Goal: Task Accomplishment & Management: Manage account settings

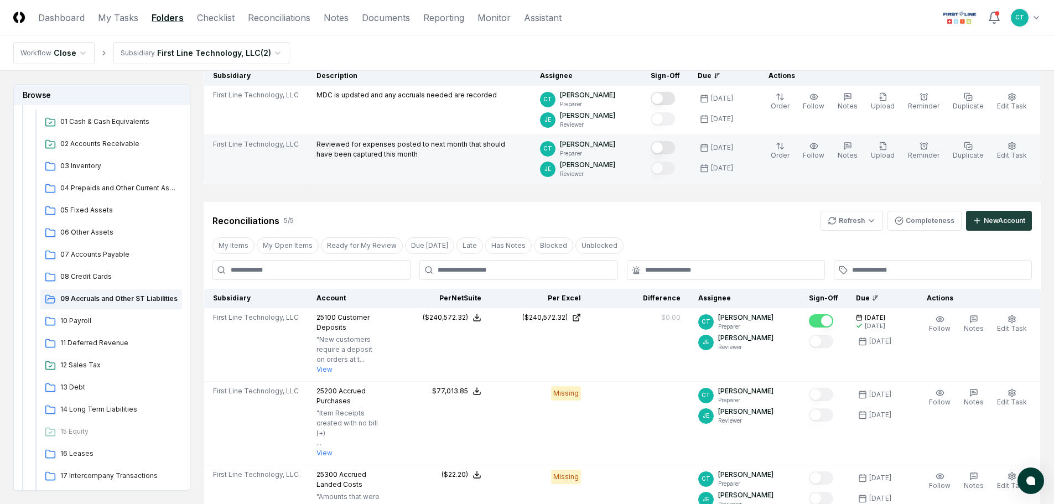
scroll to position [111, 0]
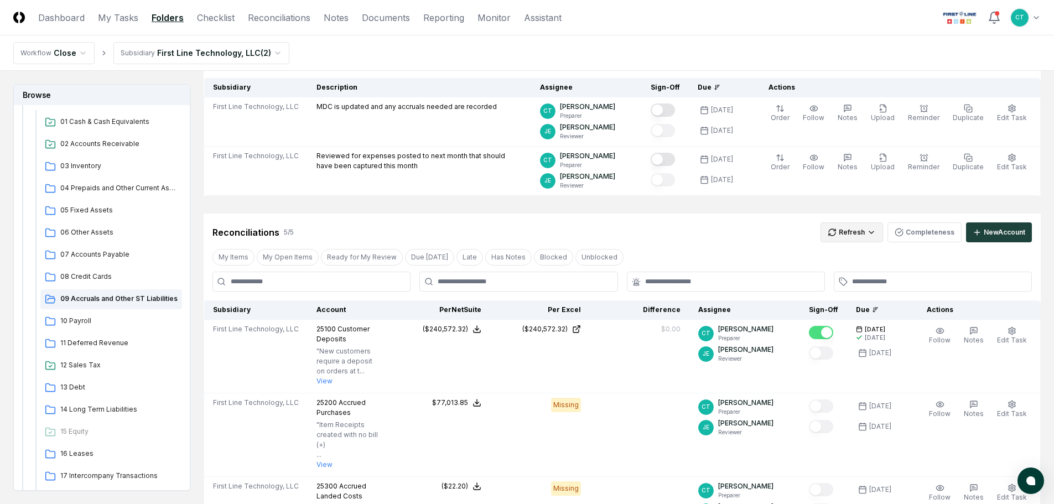
click at [838, 230] on html "CloseCore Dashboard My Tasks Folders Checklist Reconciliations Notes Documents …" at bounding box center [527, 373] width 1054 height 968
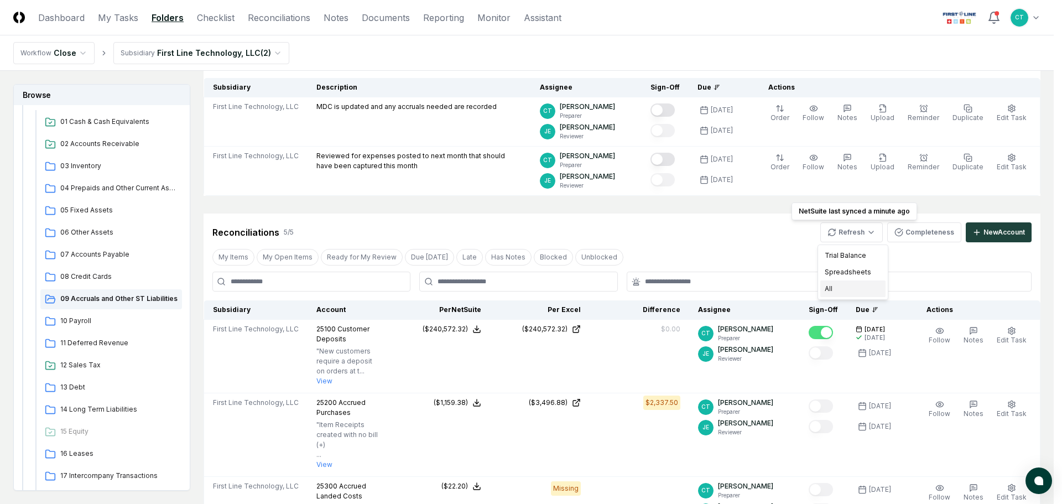
click at [831, 288] on div "All" at bounding box center [853, 289] width 65 height 17
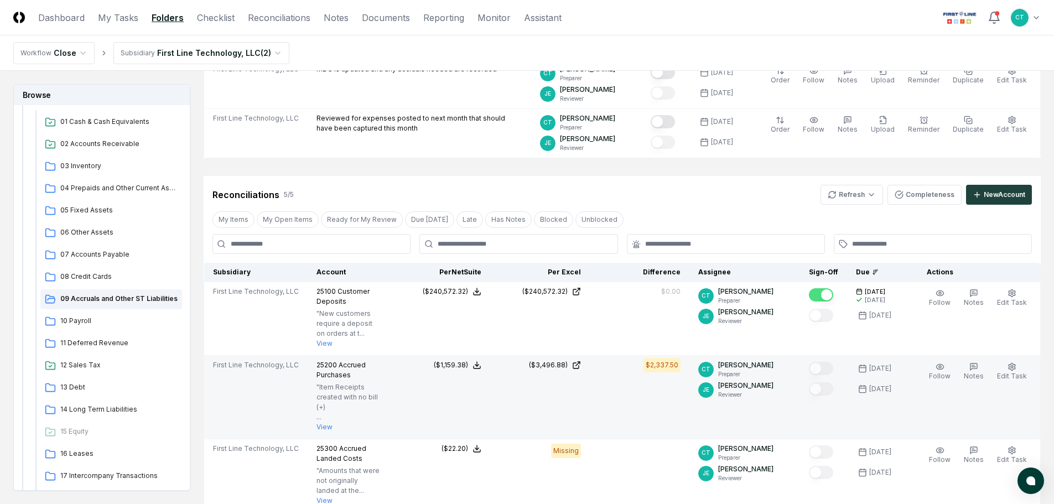
scroll to position [166, 0]
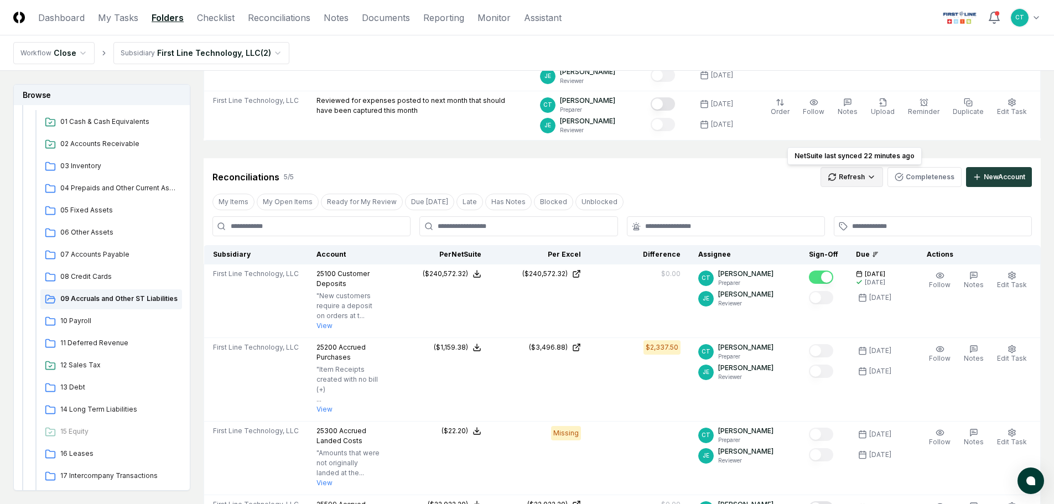
click at [860, 177] on html "CloseCore Dashboard My Tasks Folders Checklist Reconciliations Notes Documents …" at bounding box center [527, 362] width 1054 height 1056
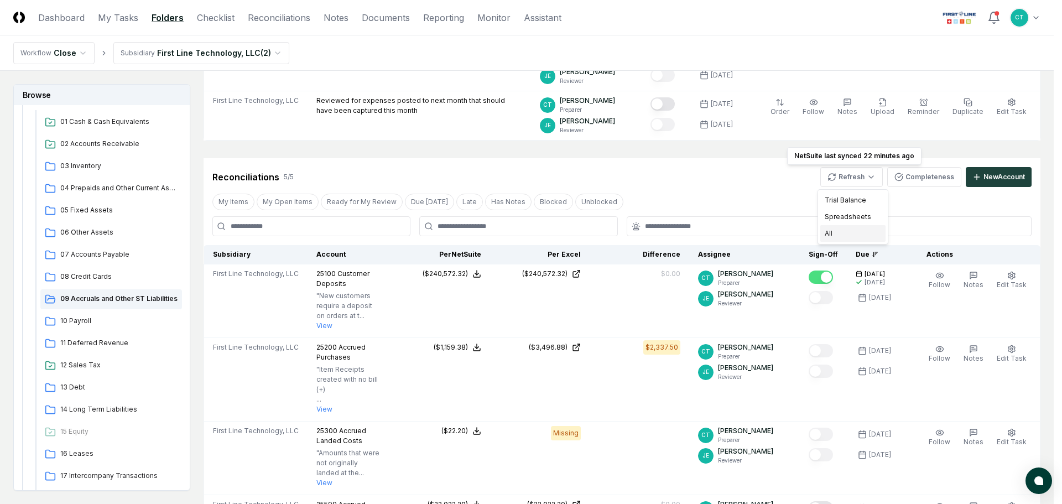
click at [846, 229] on div "All" at bounding box center [853, 233] width 65 height 17
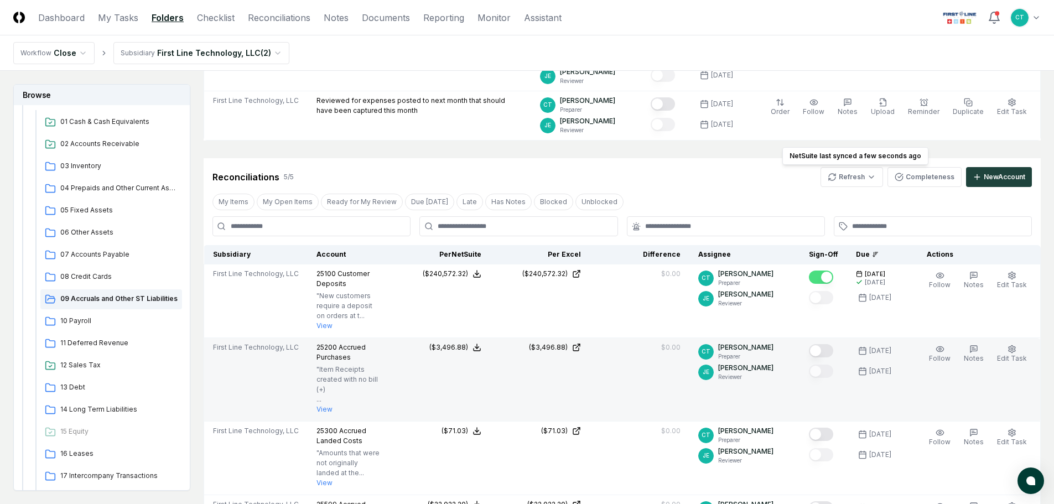
click at [833, 347] on button "Mark complete" at bounding box center [821, 350] width 24 height 13
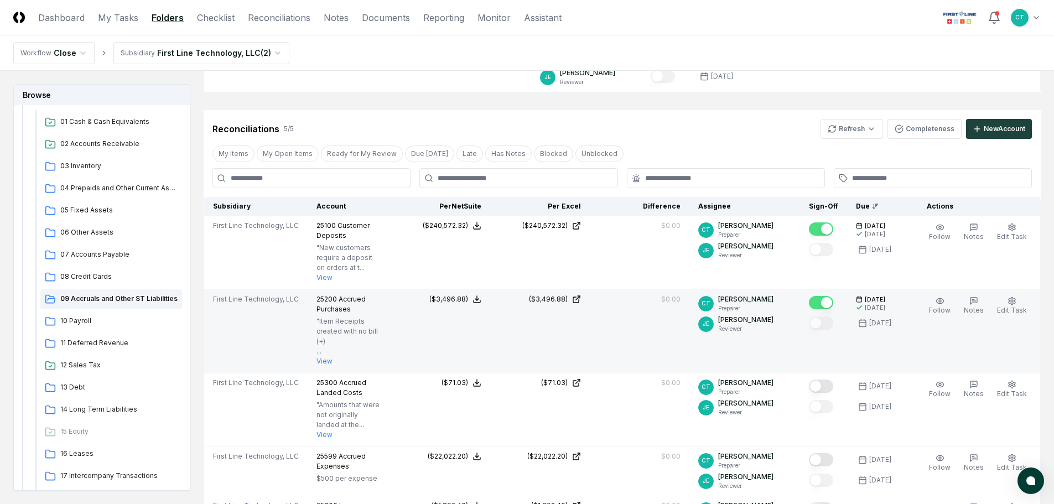
scroll to position [221, 0]
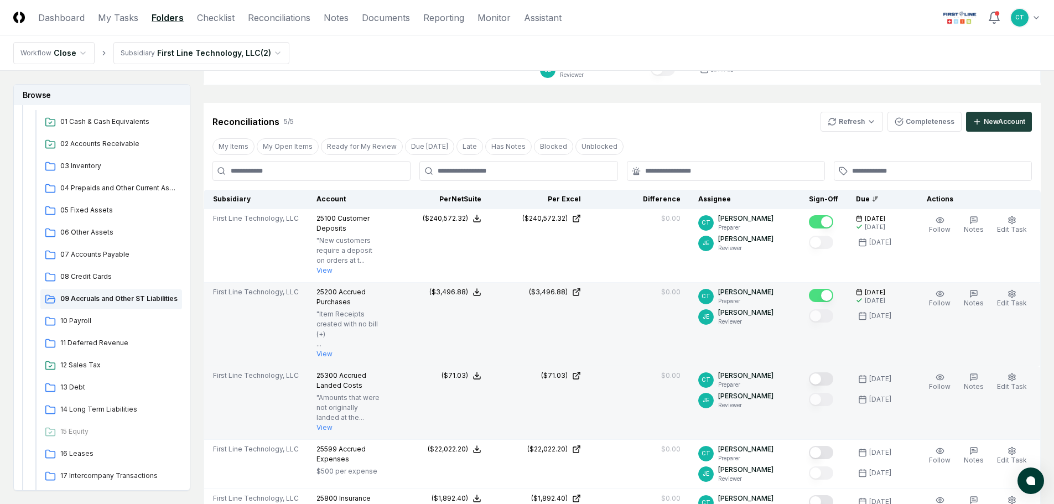
click at [830, 372] on button "Mark complete" at bounding box center [821, 378] width 24 height 13
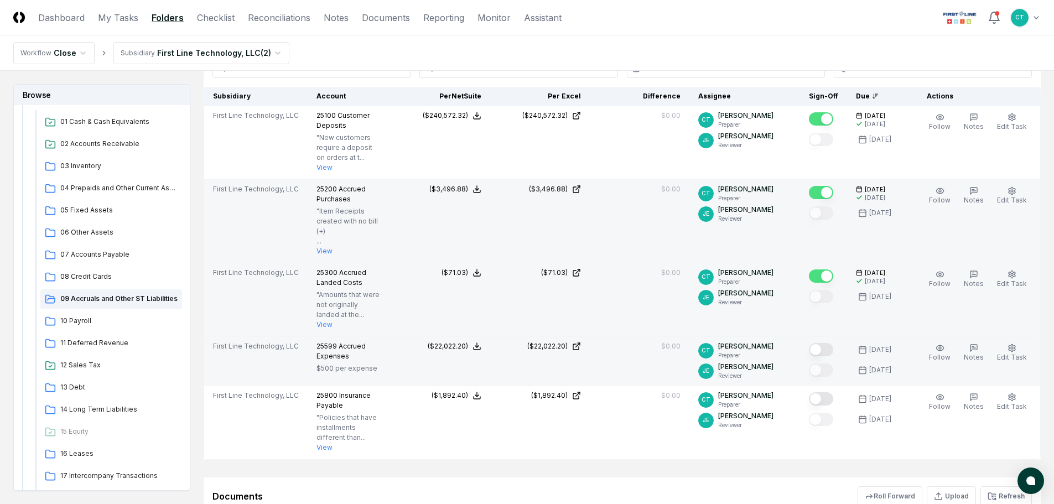
scroll to position [332, 0]
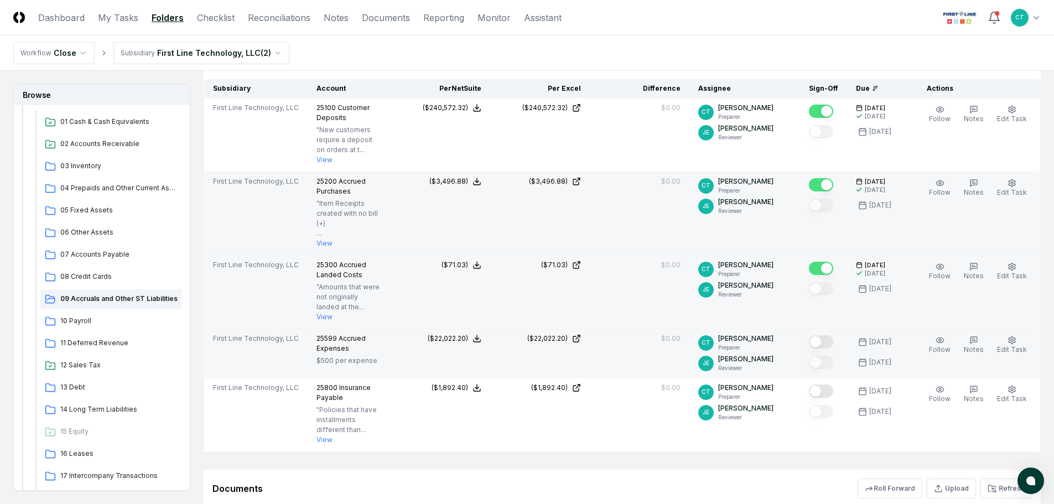
click at [833, 335] on button "Mark complete" at bounding box center [821, 341] width 24 height 13
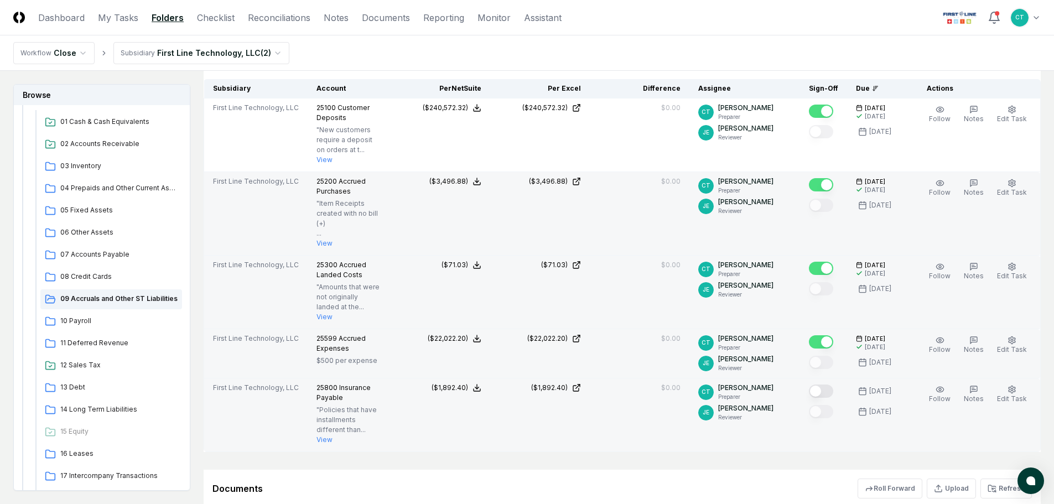
click at [833, 385] on button "Mark complete" at bounding box center [821, 391] width 24 height 13
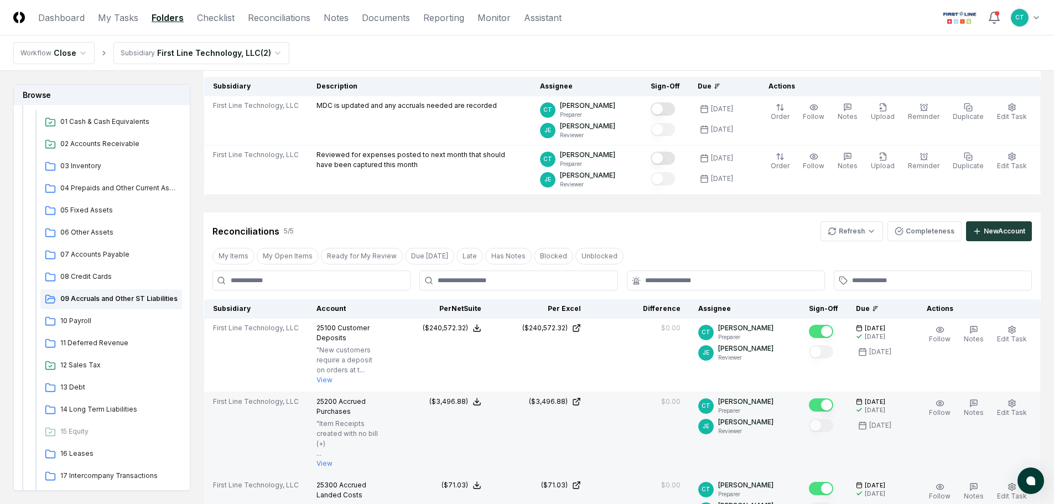
scroll to position [0, 0]
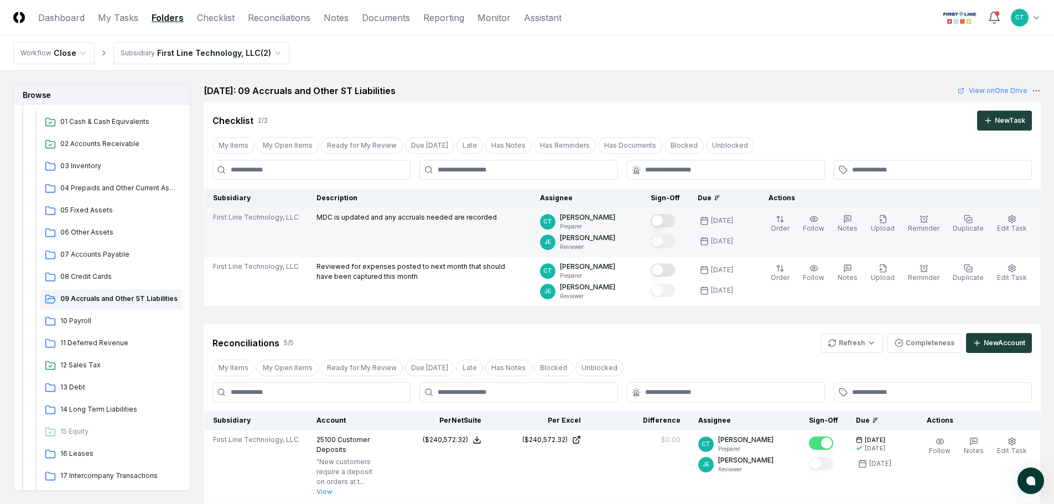
click at [675, 221] on button "Mark complete" at bounding box center [663, 220] width 24 height 13
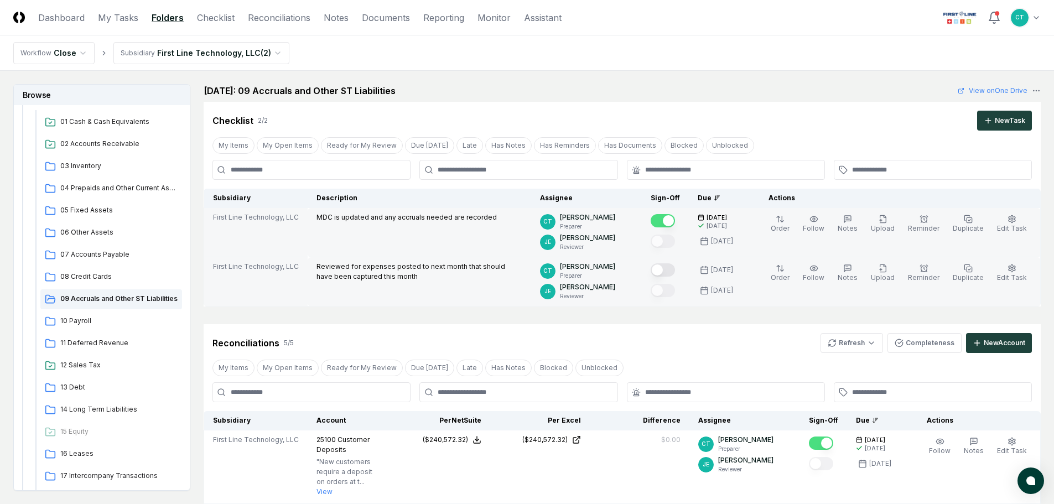
click at [675, 267] on button "Mark complete" at bounding box center [663, 269] width 24 height 13
click at [90, 318] on span "10 Payroll" at bounding box center [118, 321] width 117 height 10
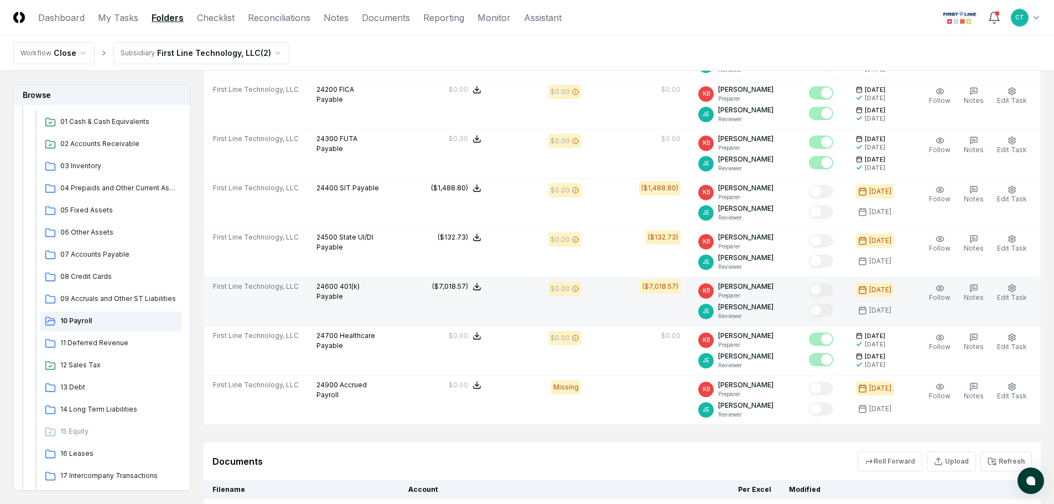
scroll to position [387, 0]
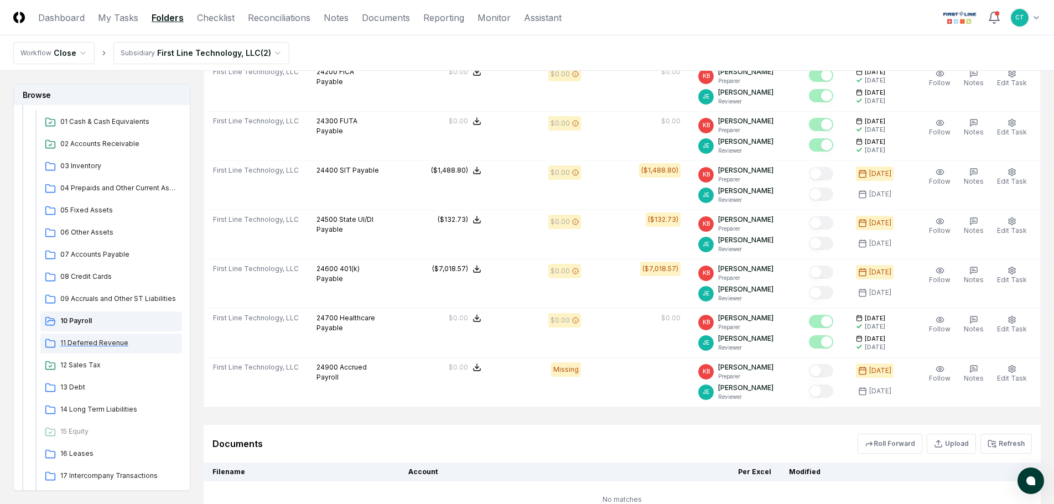
click at [107, 339] on span "11 Deferred Revenue" at bounding box center [118, 343] width 117 height 10
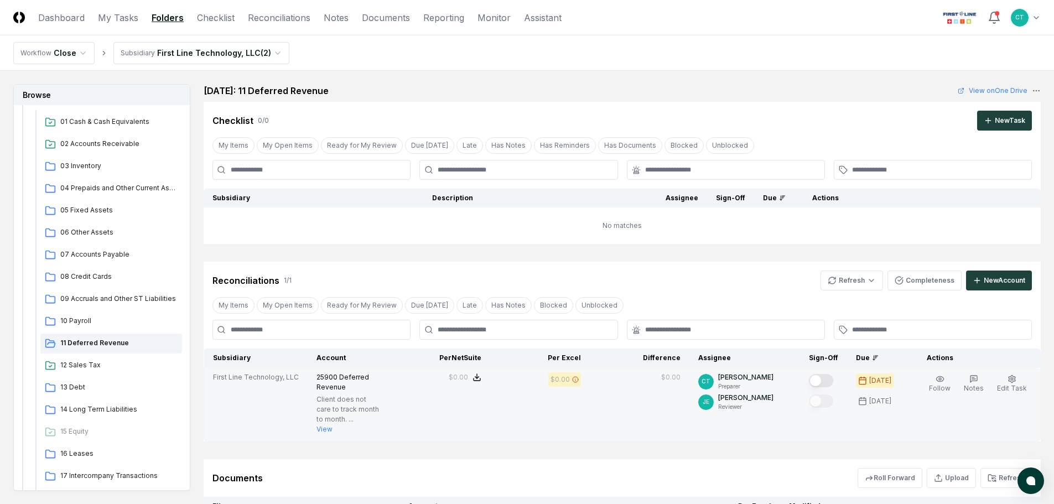
click at [830, 377] on button "Mark complete" at bounding box center [821, 380] width 24 height 13
click at [96, 364] on span "12 Sales Tax" at bounding box center [118, 365] width 117 height 10
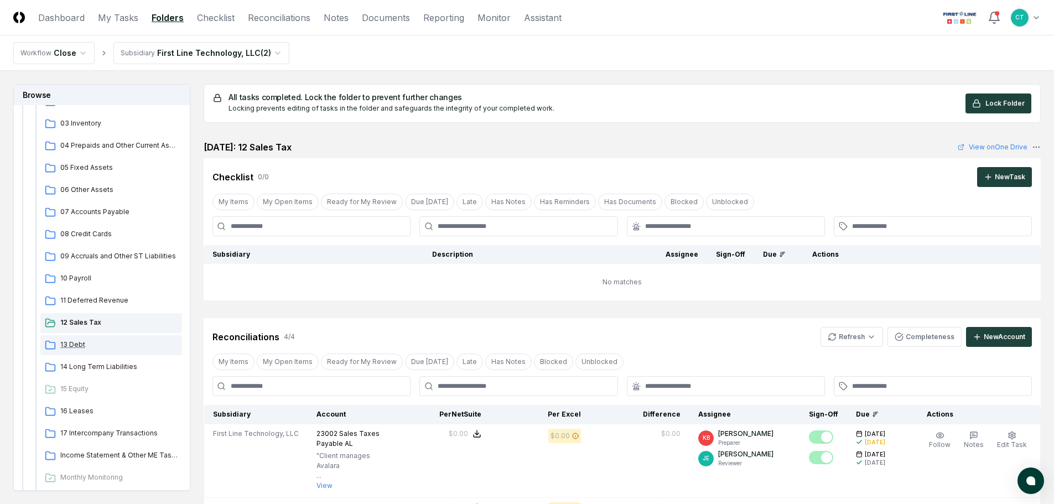
scroll to position [277, 0]
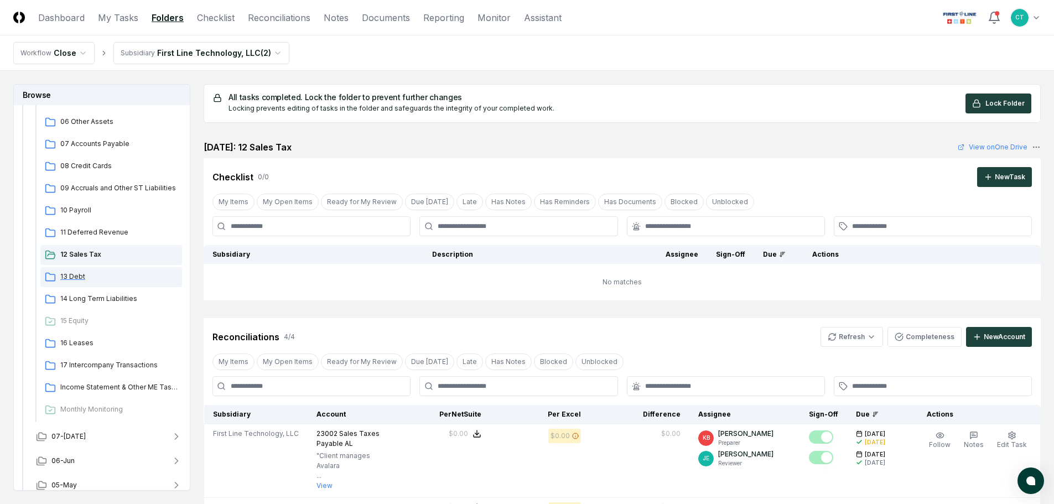
click at [79, 276] on span "13 Debt" at bounding box center [118, 277] width 117 height 10
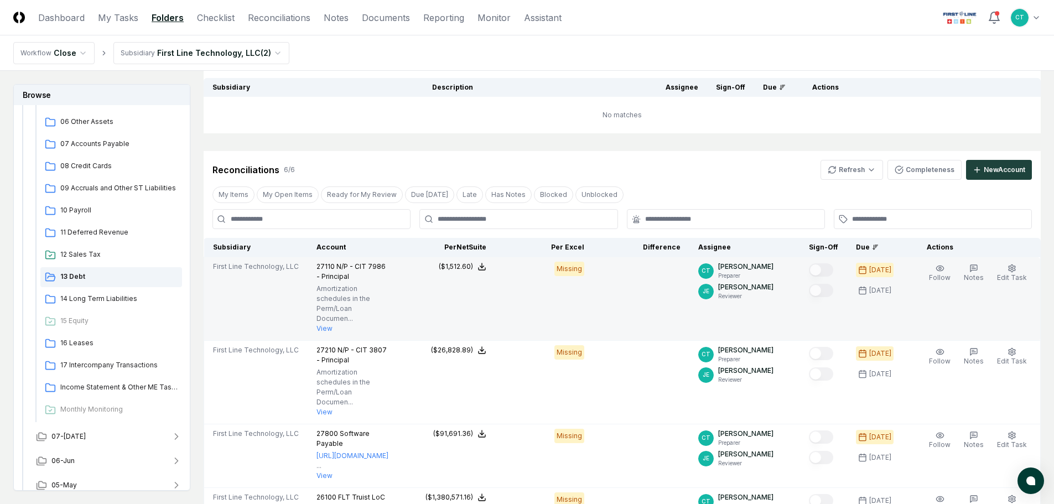
scroll to position [166, 0]
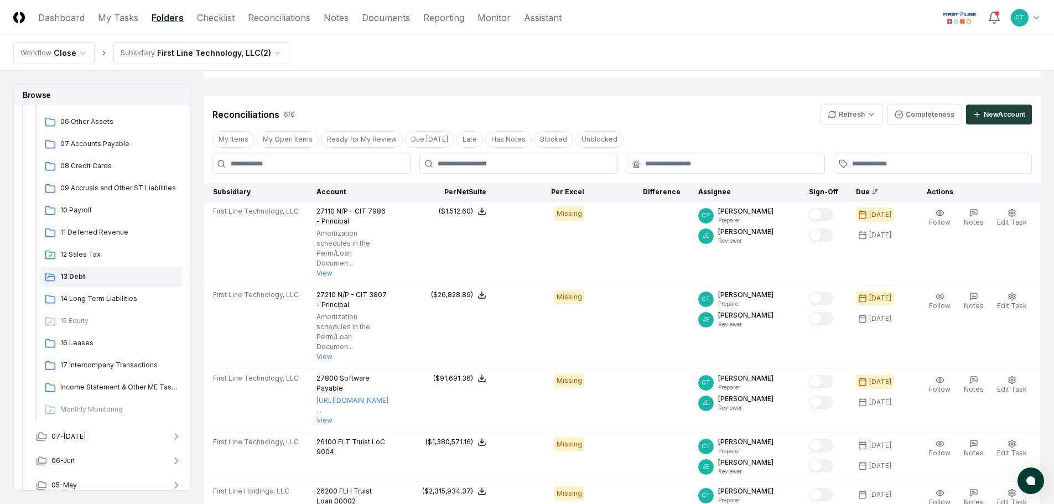
click at [738, 32] on header "CloseCore Dashboard My Tasks Folders Checklist Reconciliations Notes Documents …" at bounding box center [527, 17] width 1054 height 35
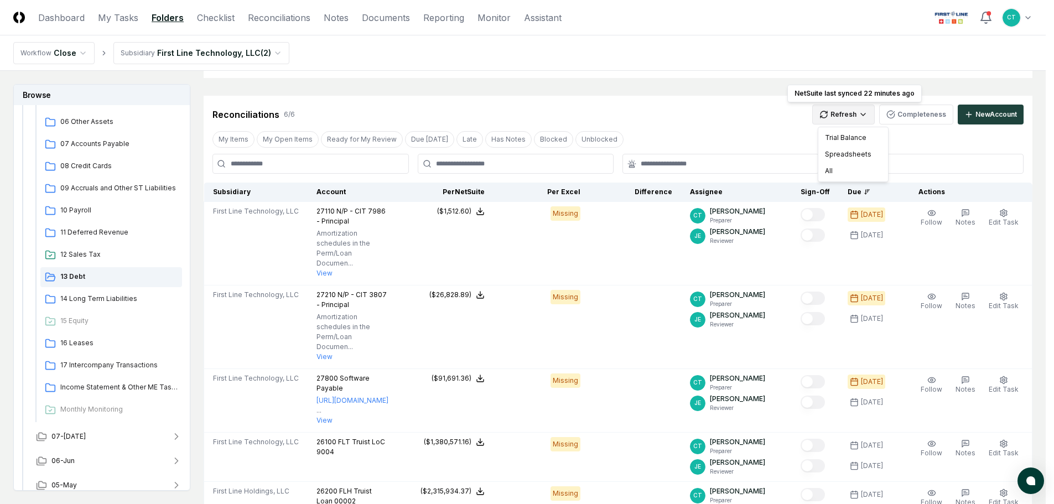
click at [848, 121] on html "CloseCore Dashboard My Tasks Folders Checklist Reconciliations Notes Documents …" at bounding box center [527, 309] width 1054 height 951
click at [831, 168] on div "All" at bounding box center [853, 171] width 65 height 17
click at [849, 117] on html "CloseCore Dashboard My Tasks Folders Checklist Reconciliations Notes Documents …" at bounding box center [531, 306] width 1062 height 945
click at [836, 169] on div "All" at bounding box center [853, 171] width 65 height 17
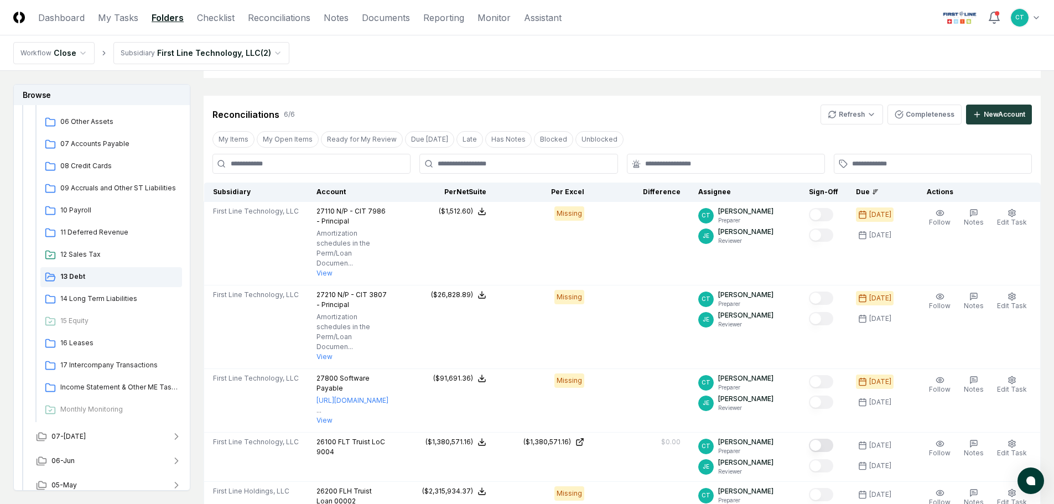
click at [665, 17] on header "CloseCore Dashboard My Tasks Folders Checklist Reconciliations Notes Documents …" at bounding box center [527, 17] width 1054 height 35
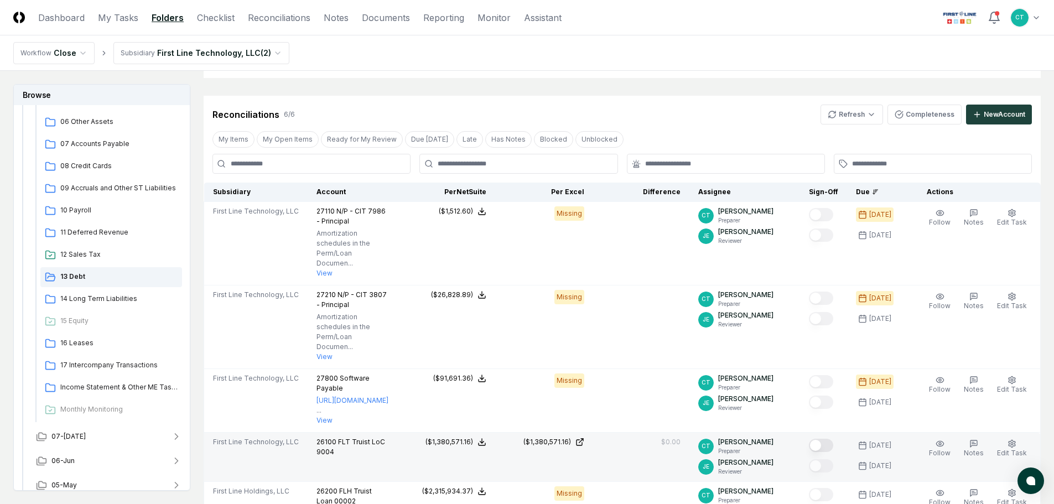
click at [831, 439] on button "Mark complete" at bounding box center [821, 445] width 24 height 13
click at [708, 29] on header "CloseCore Dashboard My Tasks Folders Checklist Reconciliations Notes Documents …" at bounding box center [527, 17] width 1054 height 35
drag, startPoint x: 655, startPoint y: 14, endPoint x: 660, endPoint y: 22, distance: 9.2
click at [655, 14] on header "CloseCore Dashboard My Tasks Folders Checklist Reconciliations Notes Documents …" at bounding box center [527, 17] width 1054 height 35
click at [852, 120] on html "CloseCore Dashboard My Tasks Folders Checklist Reconciliations Notes Documents …" at bounding box center [527, 306] width 1054 height 945
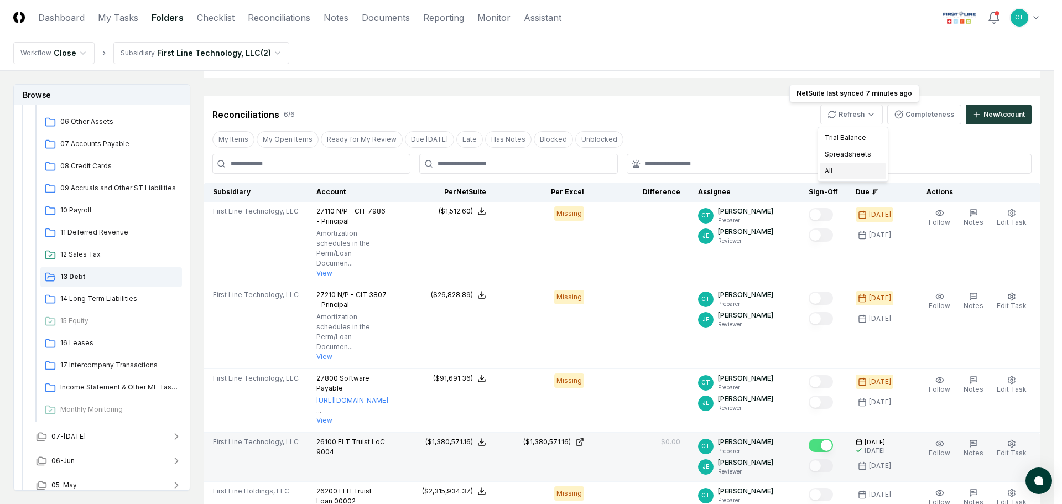
click at [834, 171] on div "All" at bounding box center [853, 171] width 65 height 17
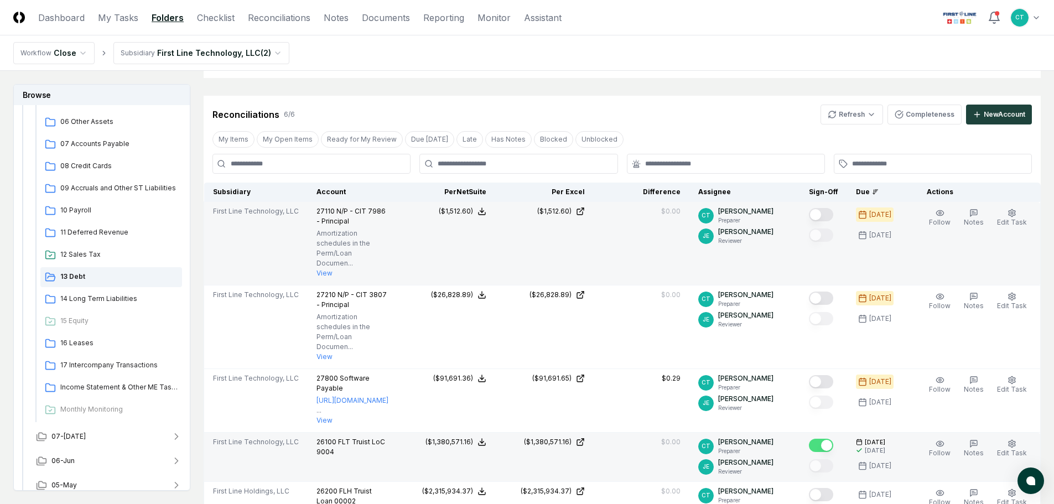
click at [831, 215] on button "Mark complete" at bounding box center [821, 214] width 24 height 13
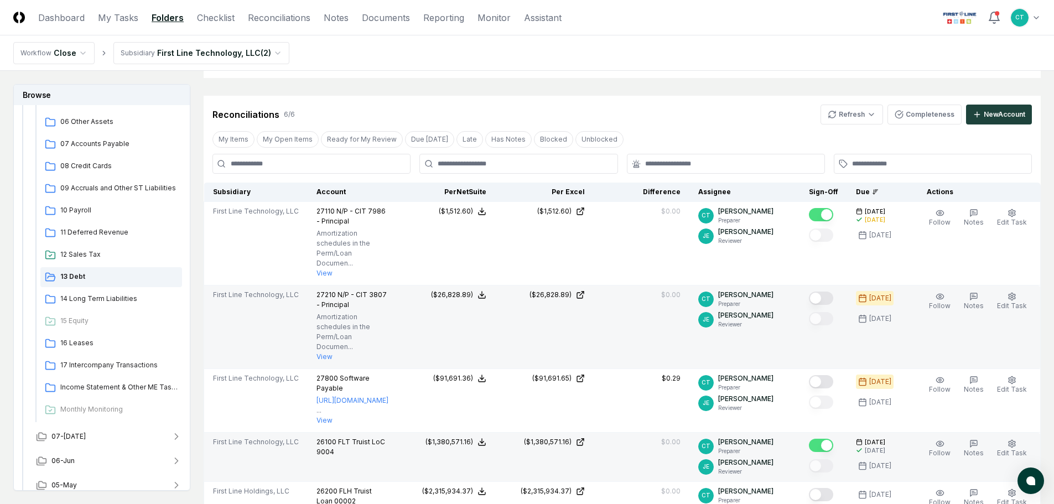
click at [831, 292] on button "Mark complete" at bounding box center [821, 298] width 24 height 13
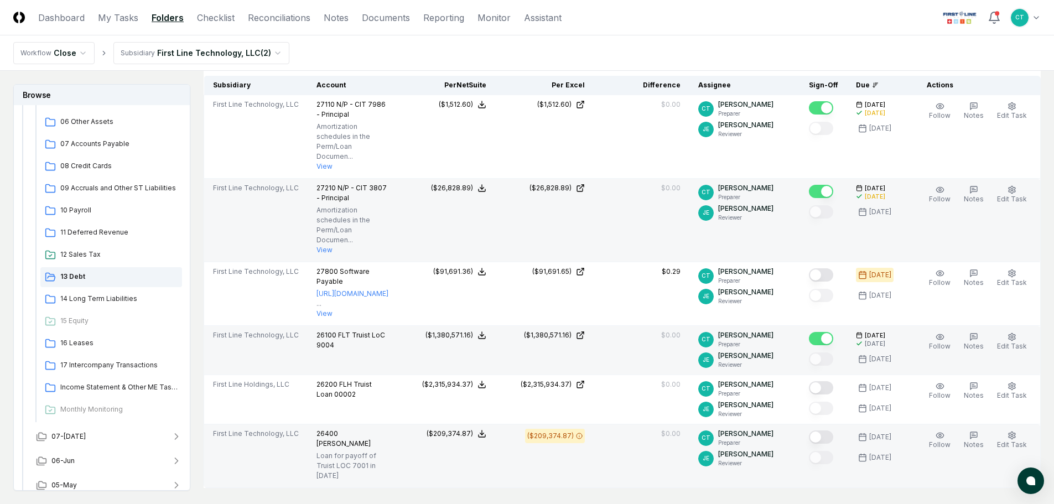
scroll to position [277, 0]
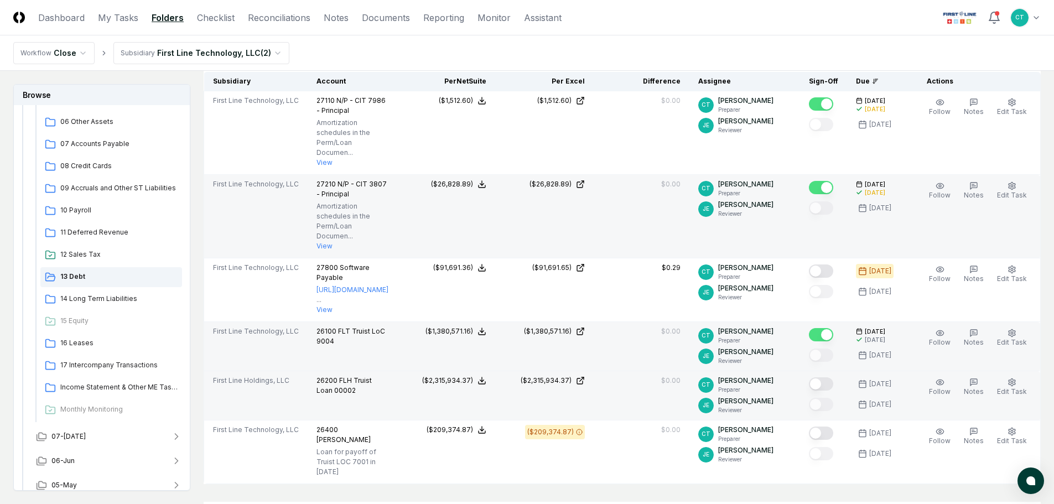
click at [833, 377] on button "Mark complete" at bounding box center [821, 383] width 24 height 13
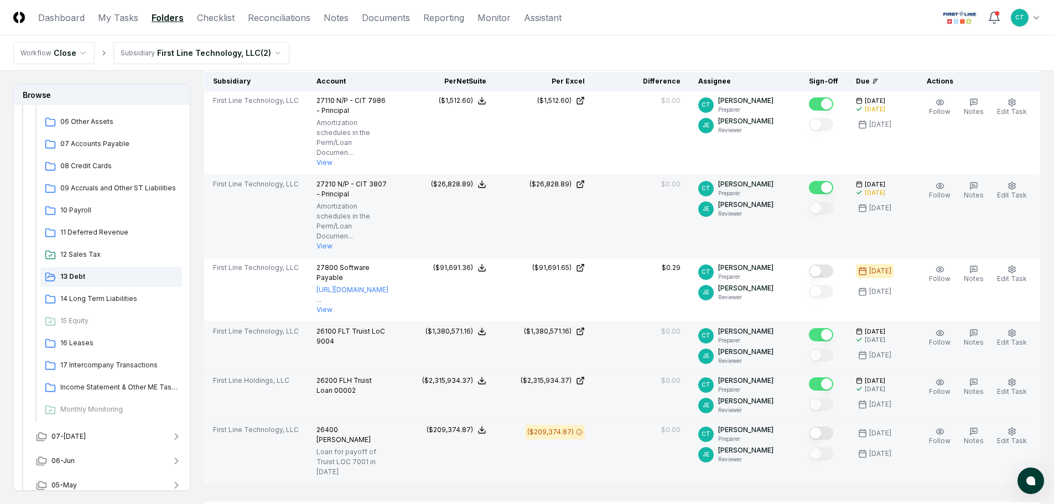
click at [828, 427] on button "Mark complete" at bounding box center [821, 433] width 24 height 13
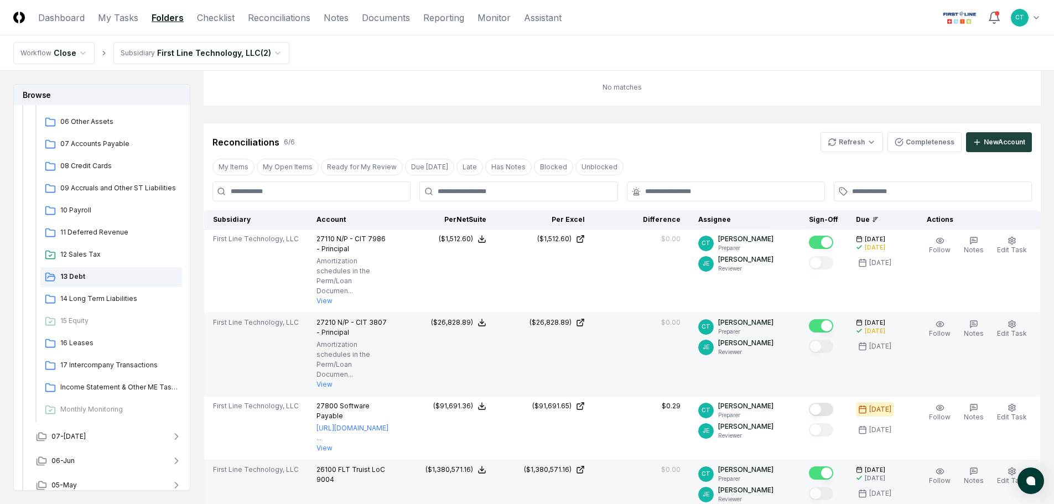
scroll to position [166, 0]
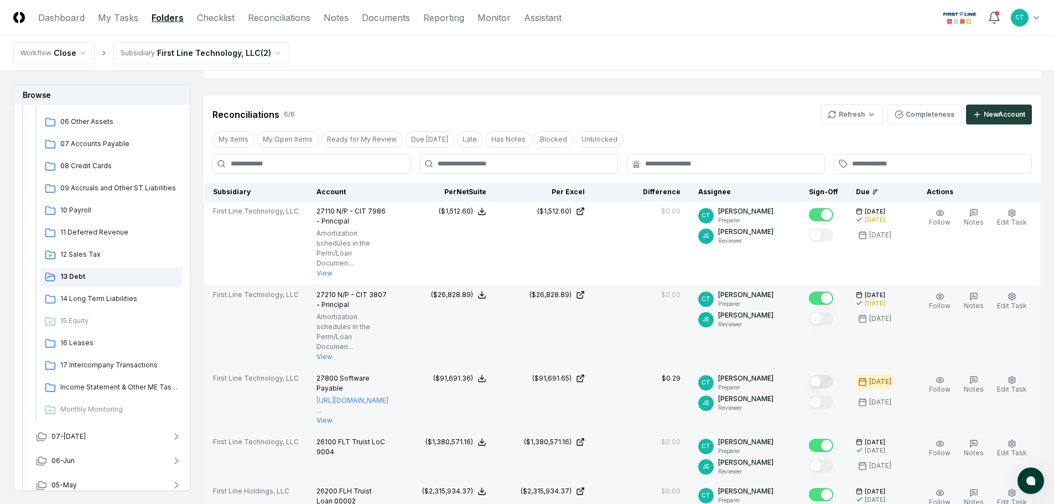
click at [829, 375] on button "Mark complete" at bounding box center [821, 381] width 24 height 13
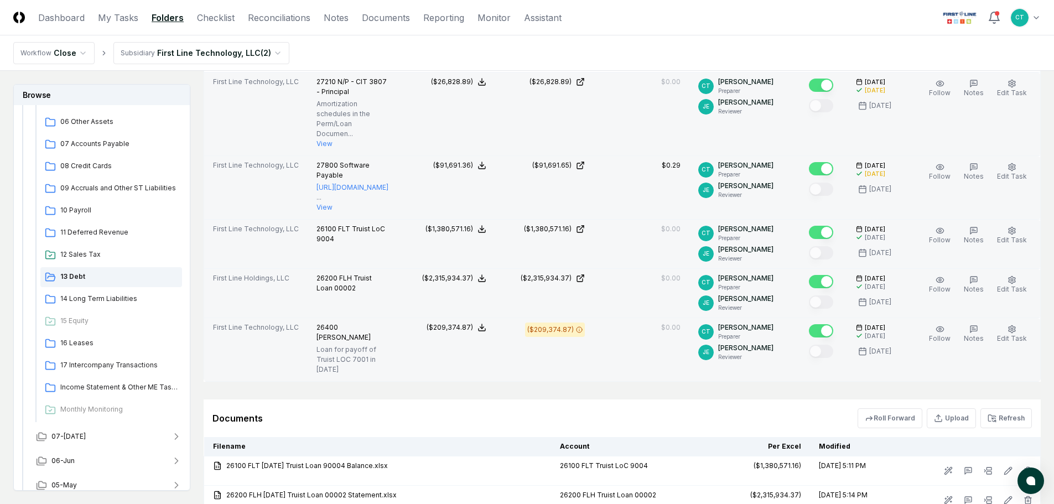
scroll to position [387, 0]
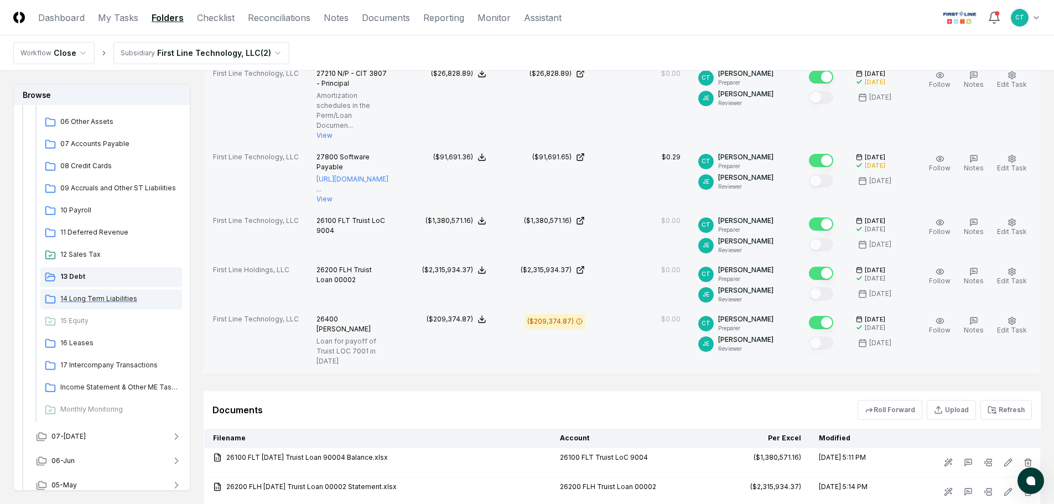
click at [106, 299] on span "14 Long Term Liabilities" at bounding box center [118, 299] width 117 height 10
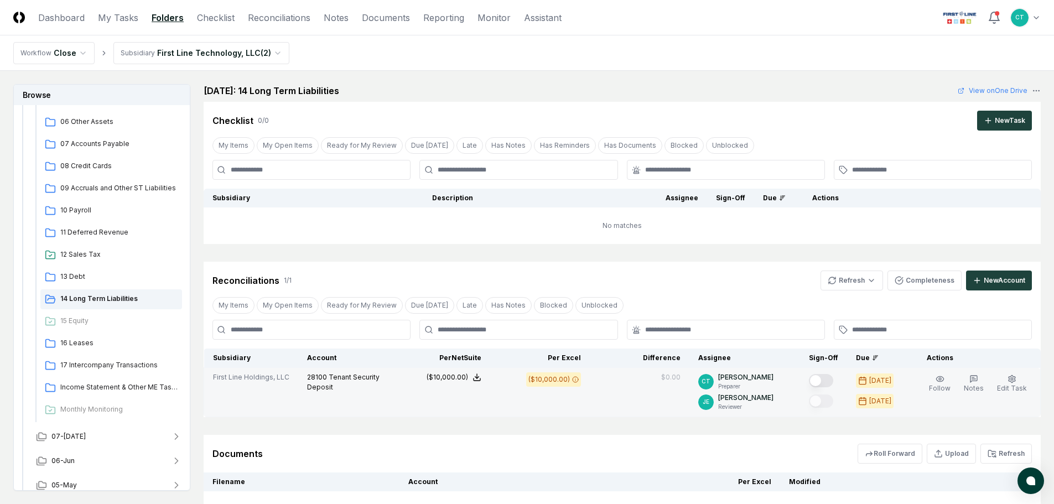
click at [831, 379] on button "Mark complete" at bounding box center [821, 380] width 24 height 13
click at [92, 320] on span "15 Equity" at bounding box center [118, 321] width 117 height 10
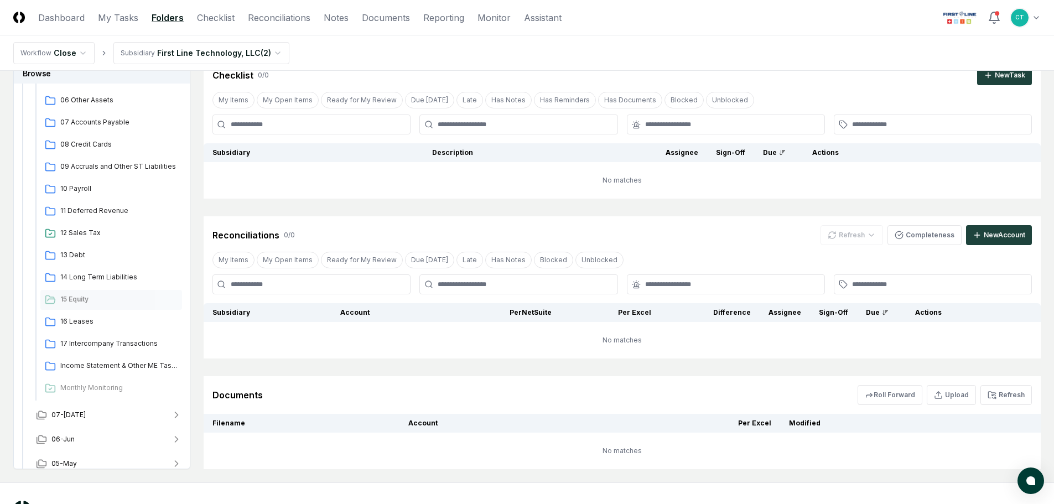
scroll to position [111, 0]
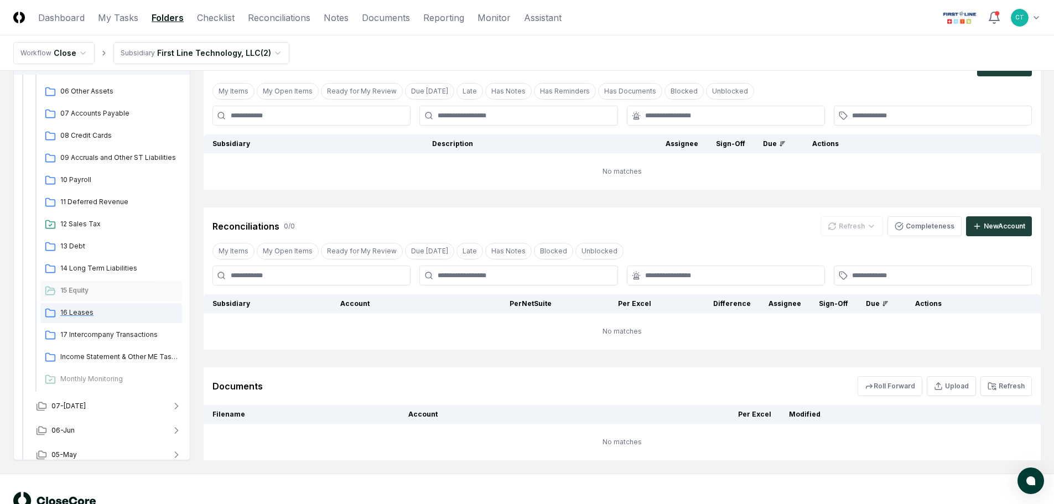
click at [89, 310] on span "16 Leases" at bounding box center [118, 313] width 117 height 10
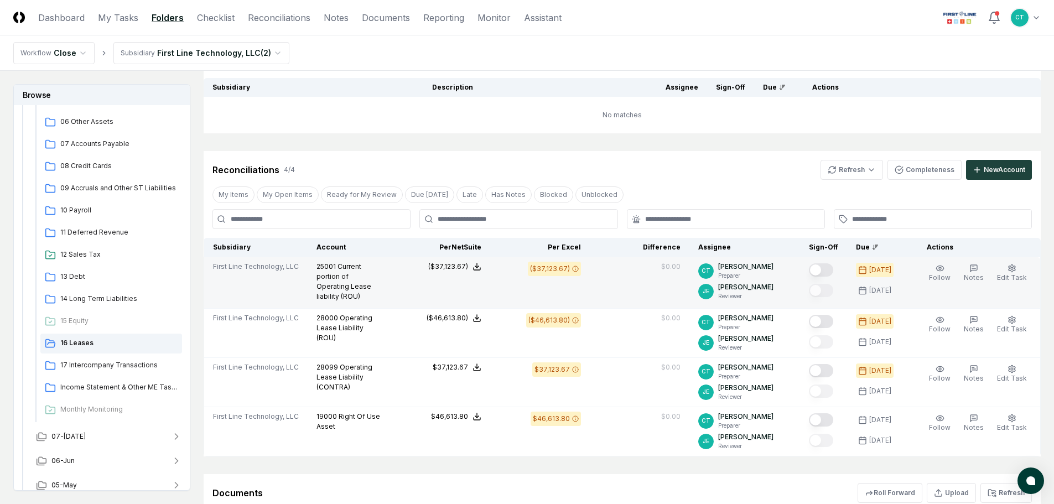
scroll to position [166, 0]
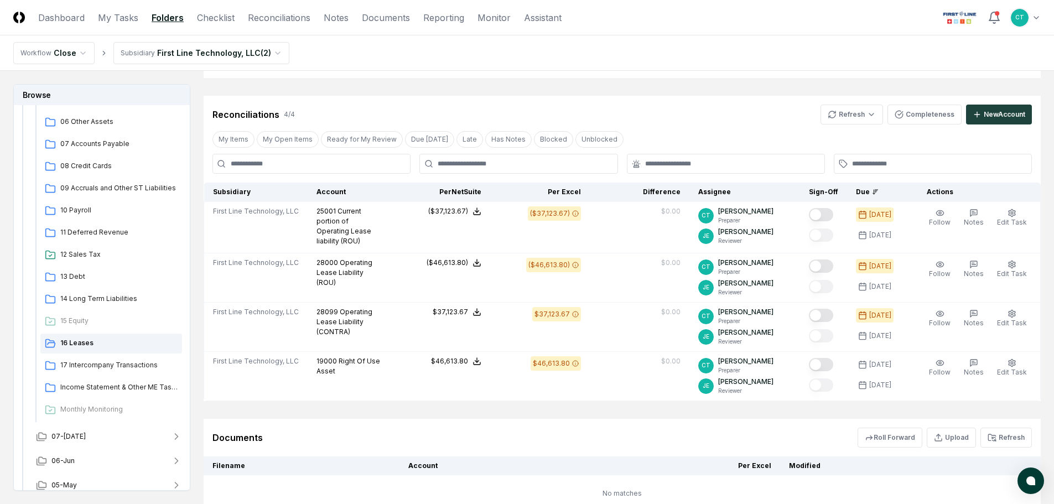
click at [608, 22] on header "CloseCore Dashboard My Tasks Folders Checklist Reconciliations Notes Documents …" at bounding box center [527, 17] width 1054 height 35
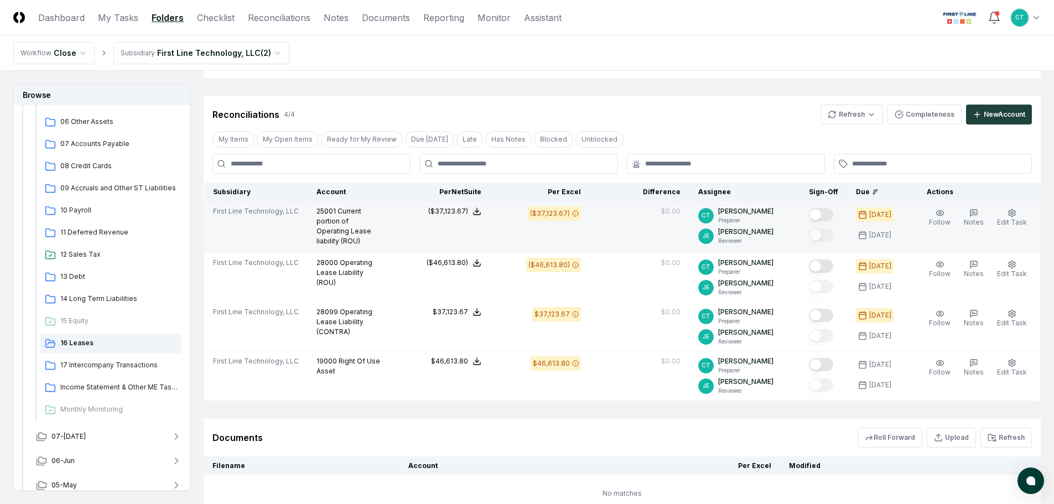
click at [828, 212] on button "Mark complete" at bounding box center [821, 214] width 24 height 13
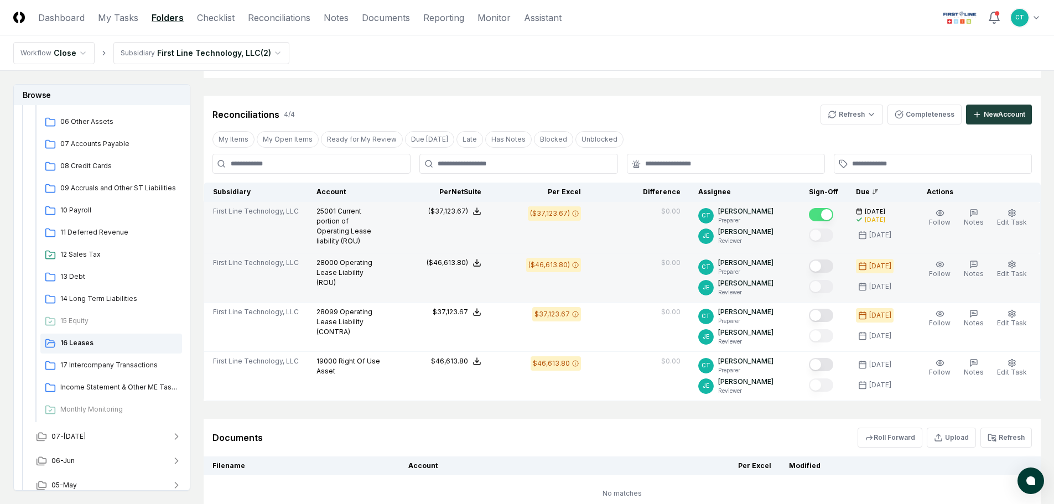
click at [833, 263] on button "Mark complete" at bounding box center [821, 266] width 24 height 13
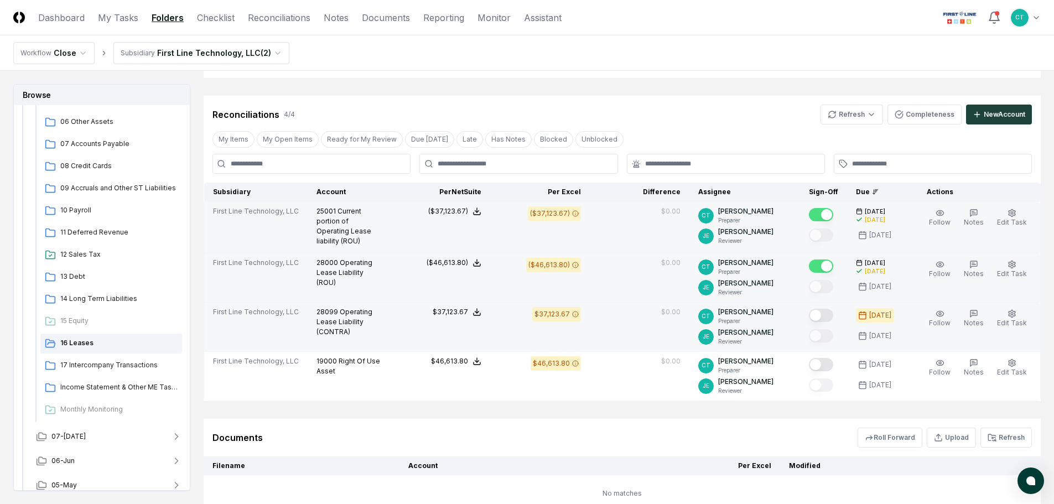
click at [829, 311] on button "Mark complete" at bounding box center [821, 315] width 24 height 13
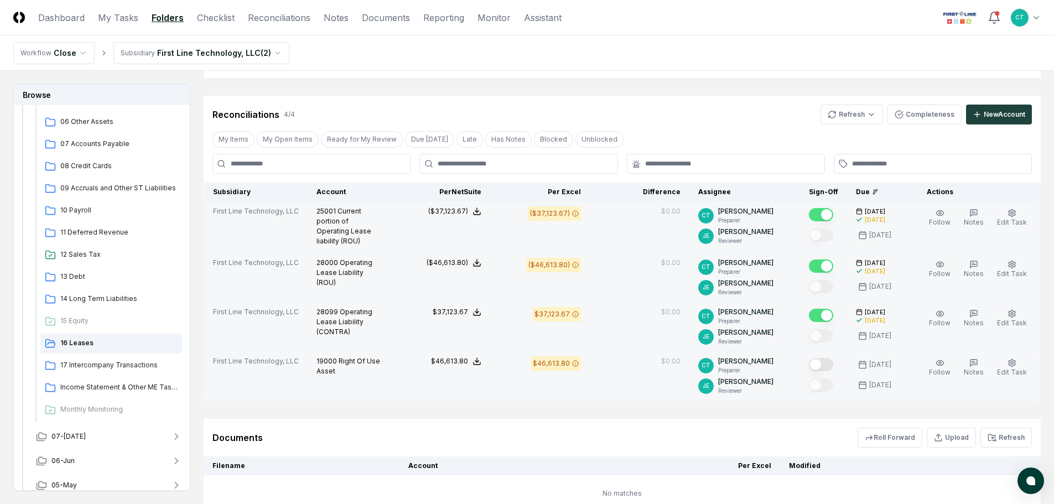
click at [832, 364] on button "Mark complete" at bounding box center [821, 364] width 24 height 13
click at [79, 363] on span "17 Intercompany Transactions" at bounding box center [118, 365] width 117 height 10
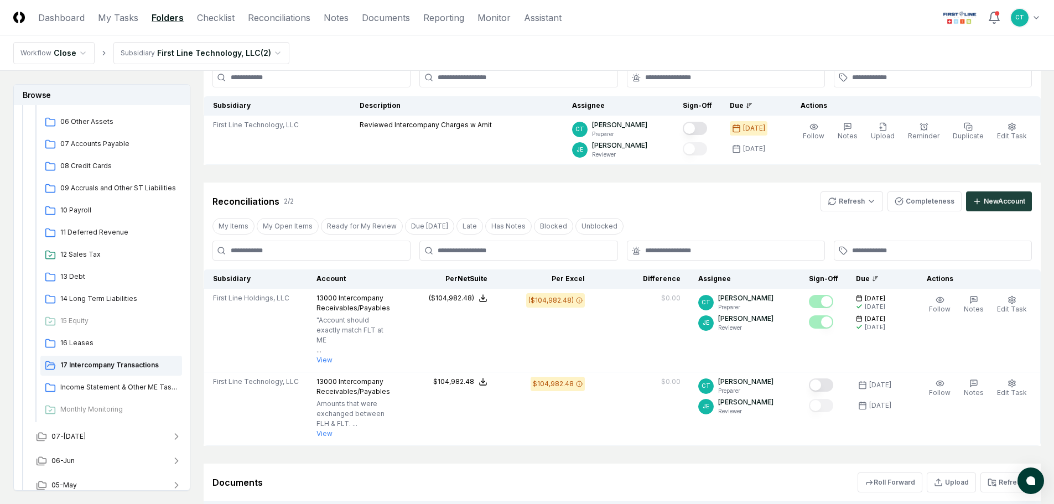
scroll to position [111, 0]
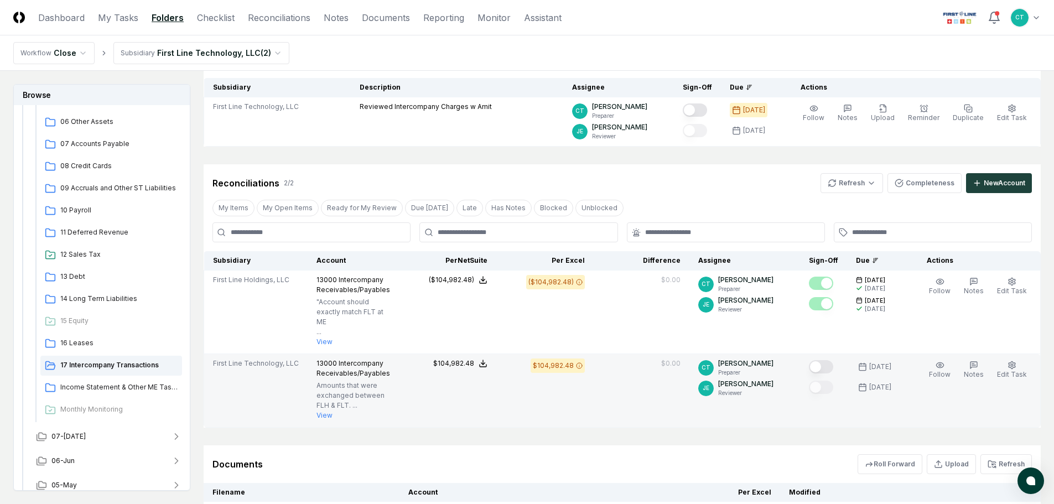
click at [828, 364] on button "Mark complete" at bounding box center [821, 366] width 24 height 13
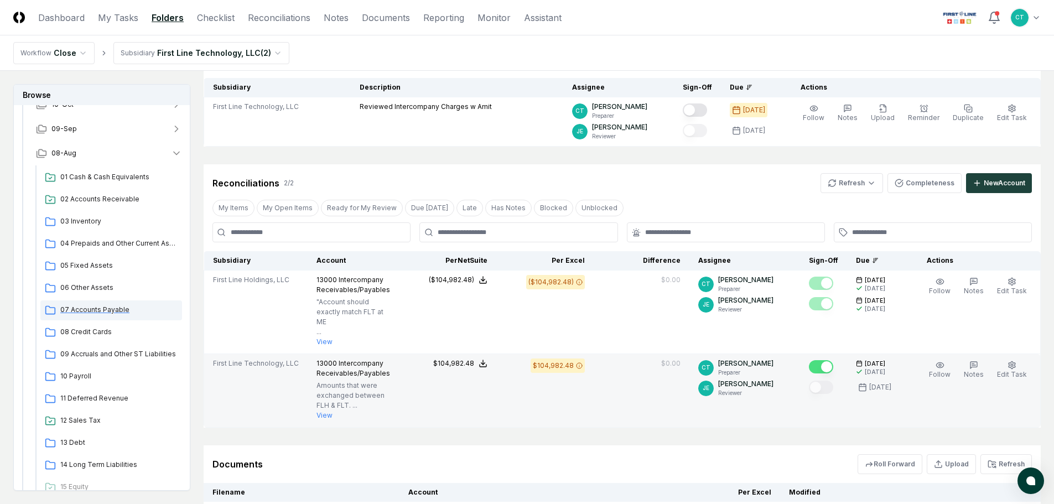
click at [115, 311] on span "07 Accounts Payable" at bounding box center [118, 310] width 117 height 10
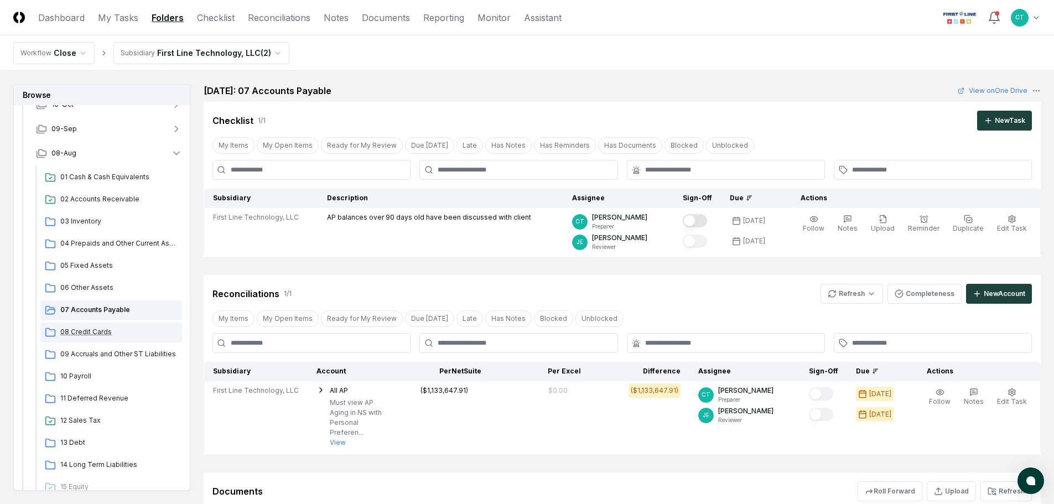
click at [92, 330] on span "08 Credit Cards" at bounding box center [118, 332] width 117 height 10
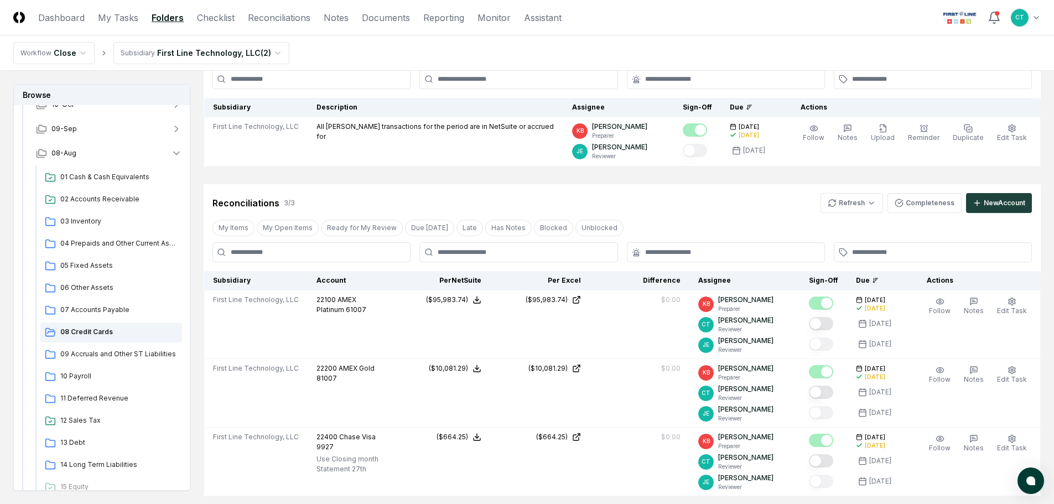
scroll to position [111, 0]
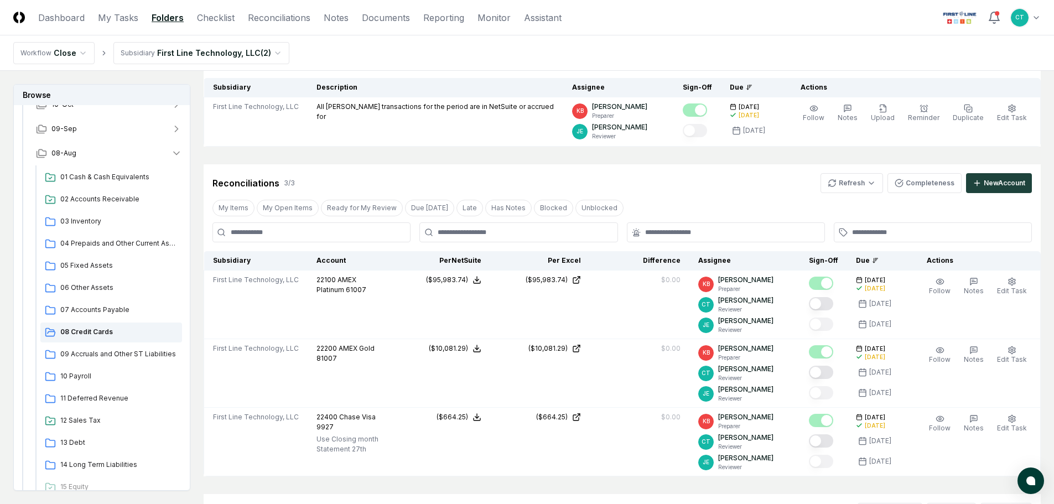
click at [619, 23] on header "CloseCore Dashboard My Tasks Folders Checklist Reconciliations Notes Documents …" at bounding box center [527, 17] width 1054 height 35
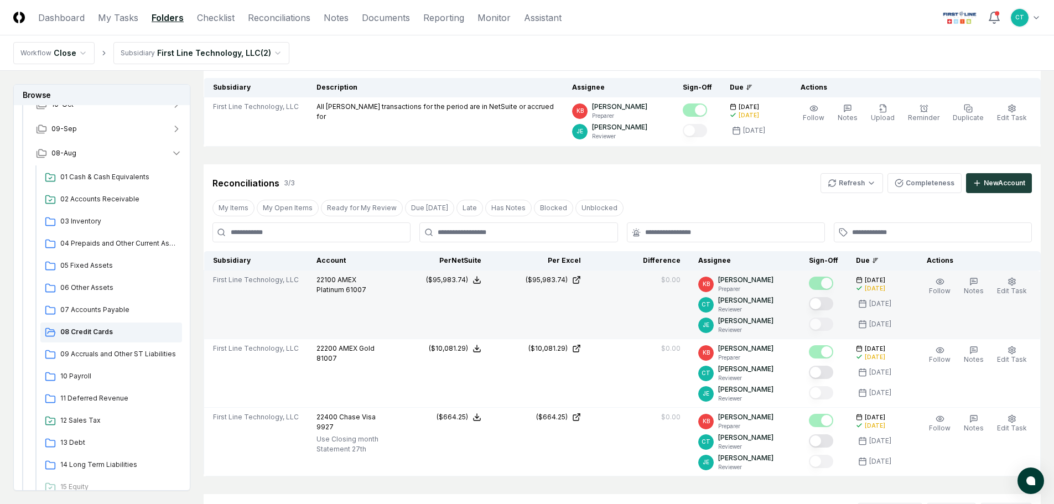
click at [832, 305] on button "Mark complete" at bounding box center [821, 303] width 24 height 13
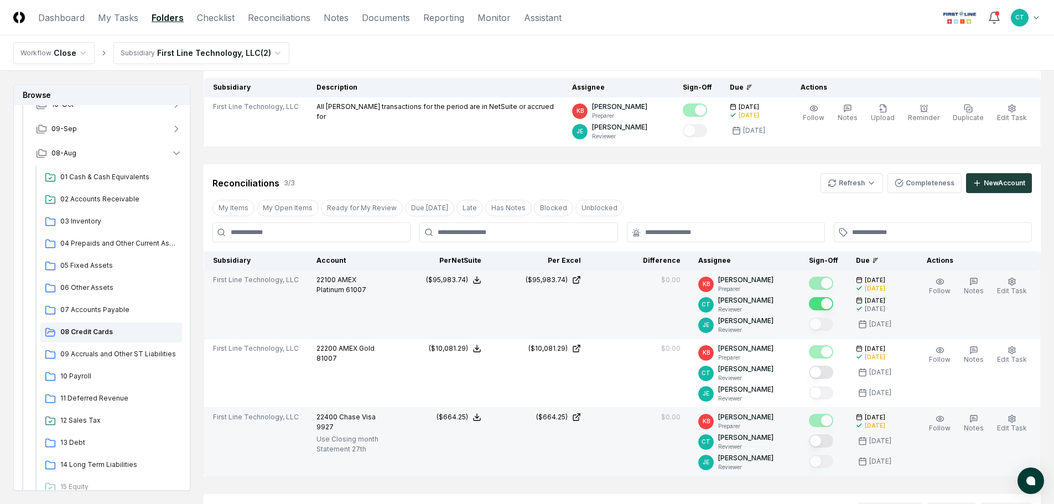
click at [833, 440] on button "Mark complete" at bounding box center [821, 440] width 24 height 13
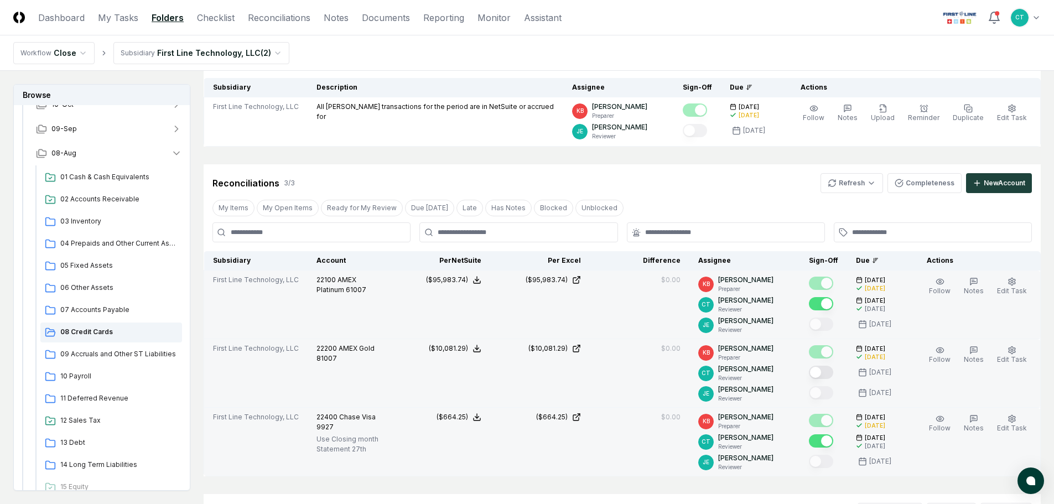
click at [831, 372] on button "Mark complete" at bounding box center [821, 372] width 24 height 13
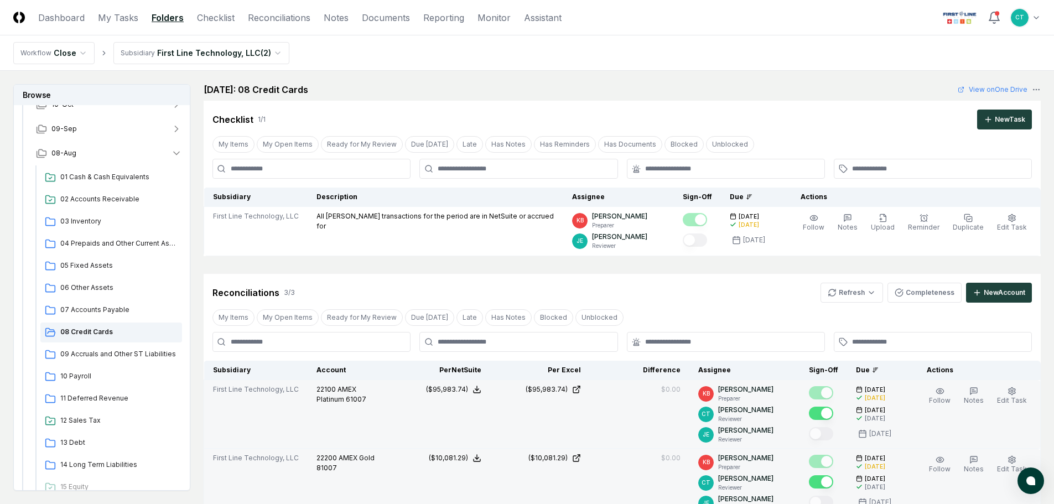
scroll to position [0, 0]
click at [106, 312] on span "07 Accounts Payable" at bounding box center [118, 310] width 117 height 10
